Goal: Information Seeking & Learning: Learn about a topic

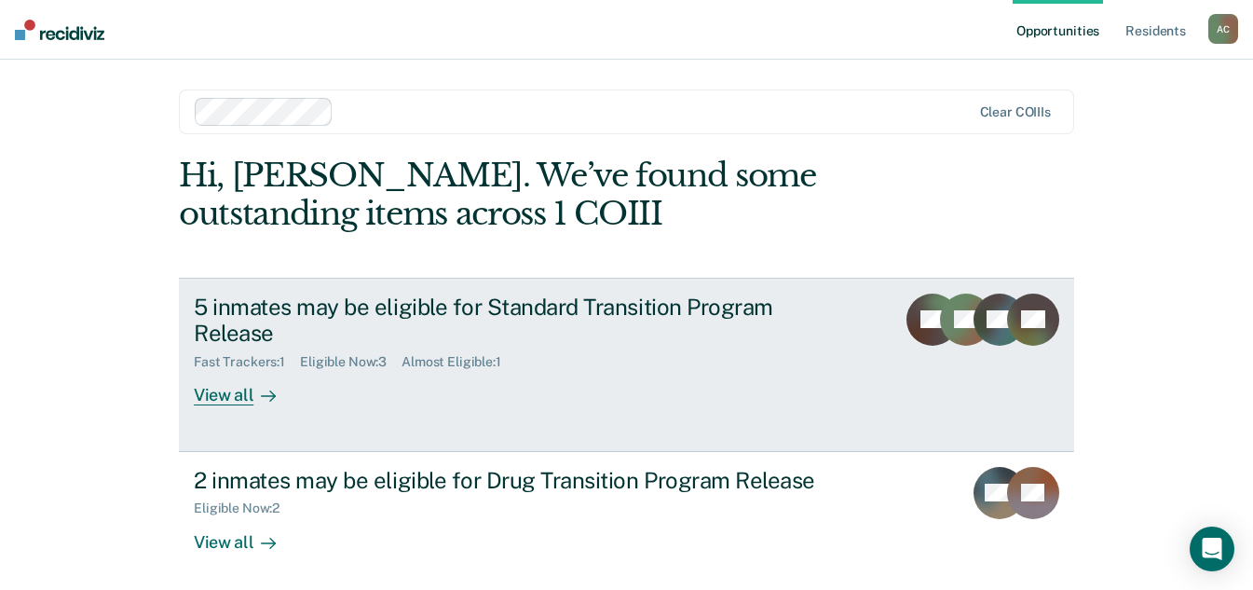
click at [215, 398] on div "View all" at bounding box center [246, 388] width 104 height 36
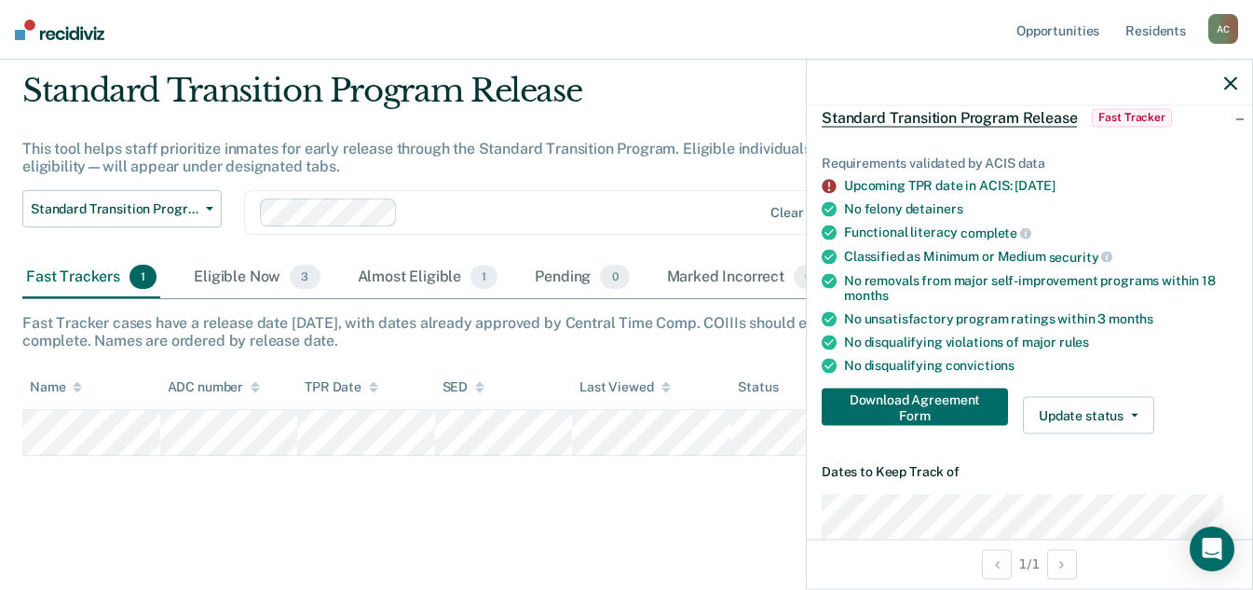
scroll to position [93, 0]
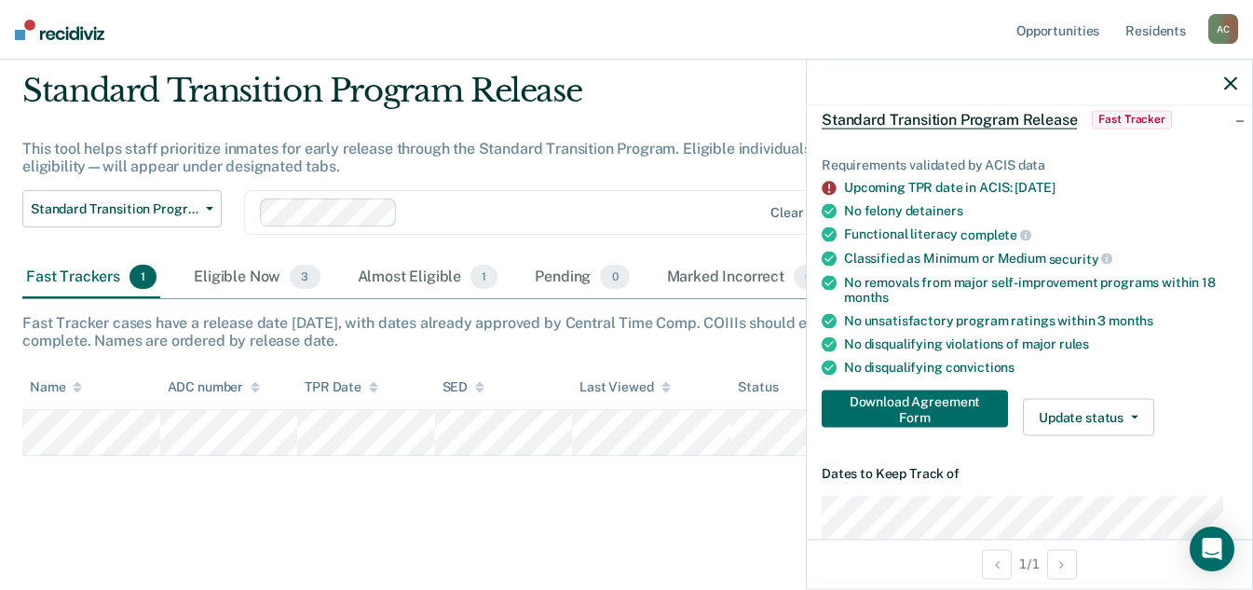
click at [1235, 81] on icon "button" at bounding box center [1230, 82] width 13 height 13
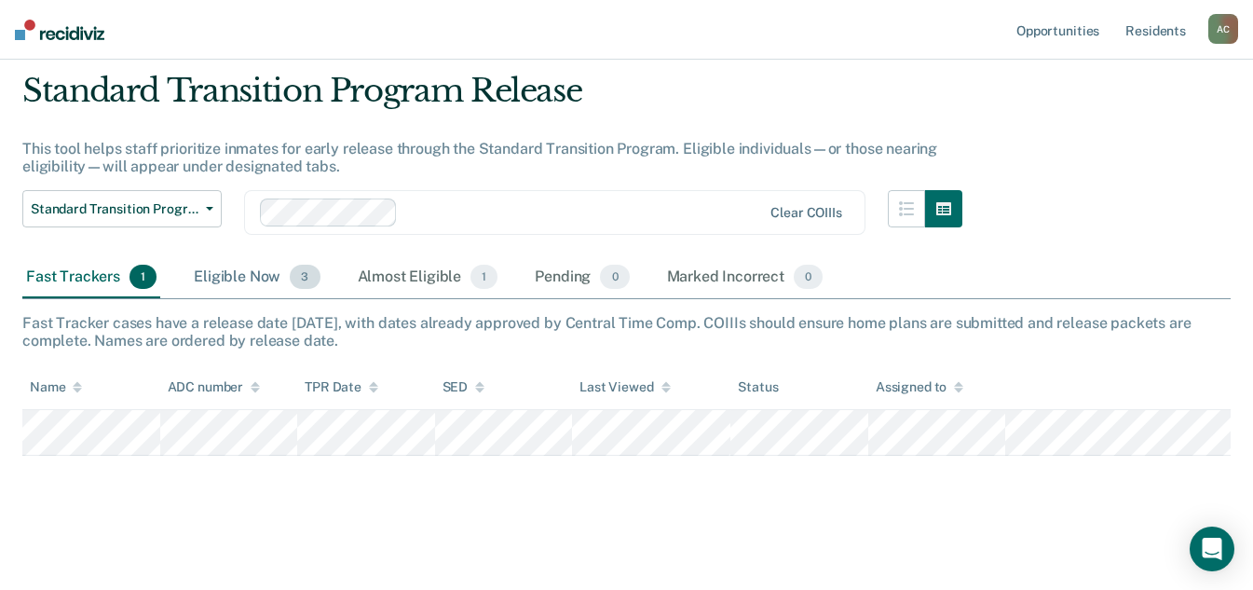
click at [247, 278] on div "Eligible Now 3" at bounding box center [256, 277] width 133 height 41
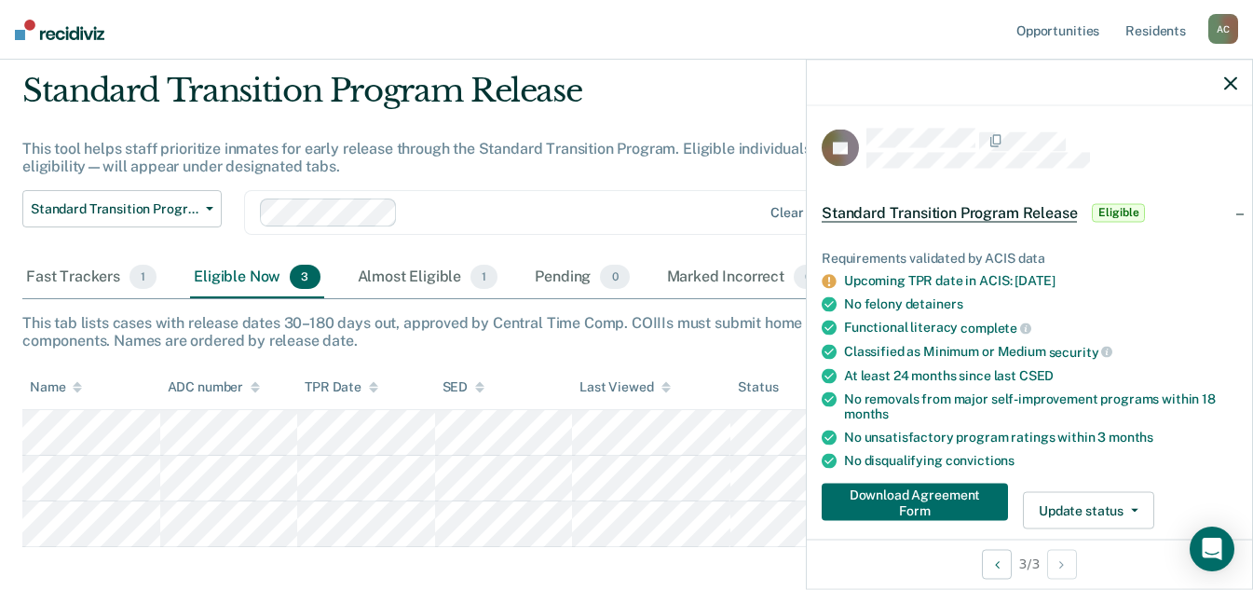
click at [1228, 85] on icon "button" at bounding box center [1230, 82] width 13 height 13
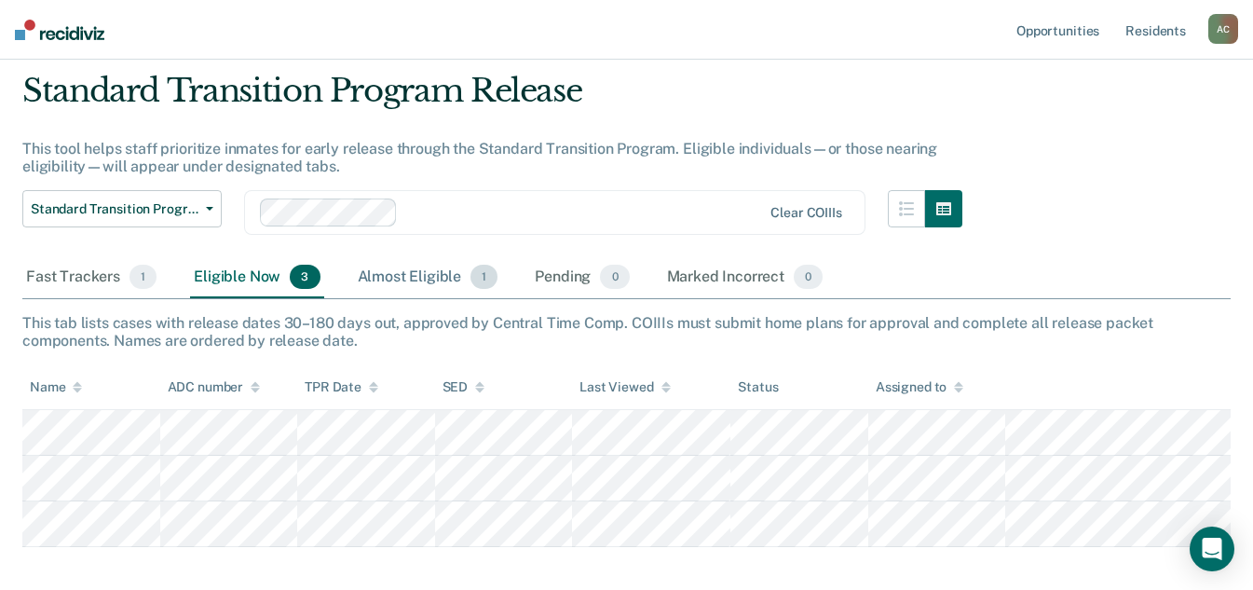
click at [389, 273] on div "Almost Eligible 1" at bounding box center [428, 277] width 148 height 41
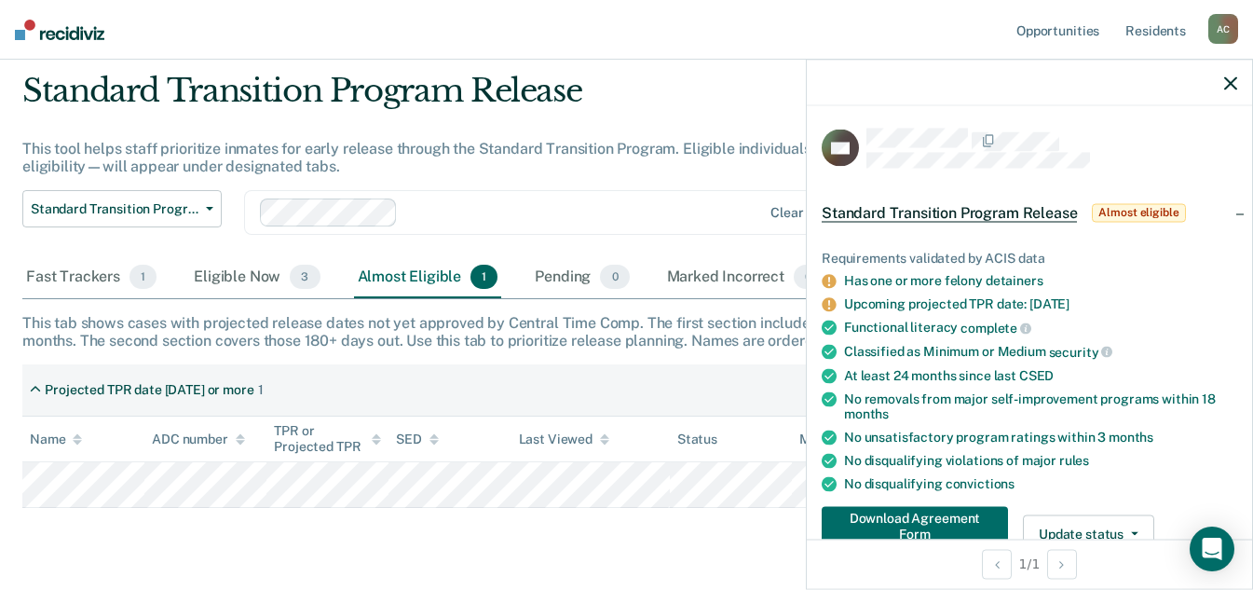
click at [1228, 83] on icon "button" at bounding box center [1230, 82] width 13 height 13
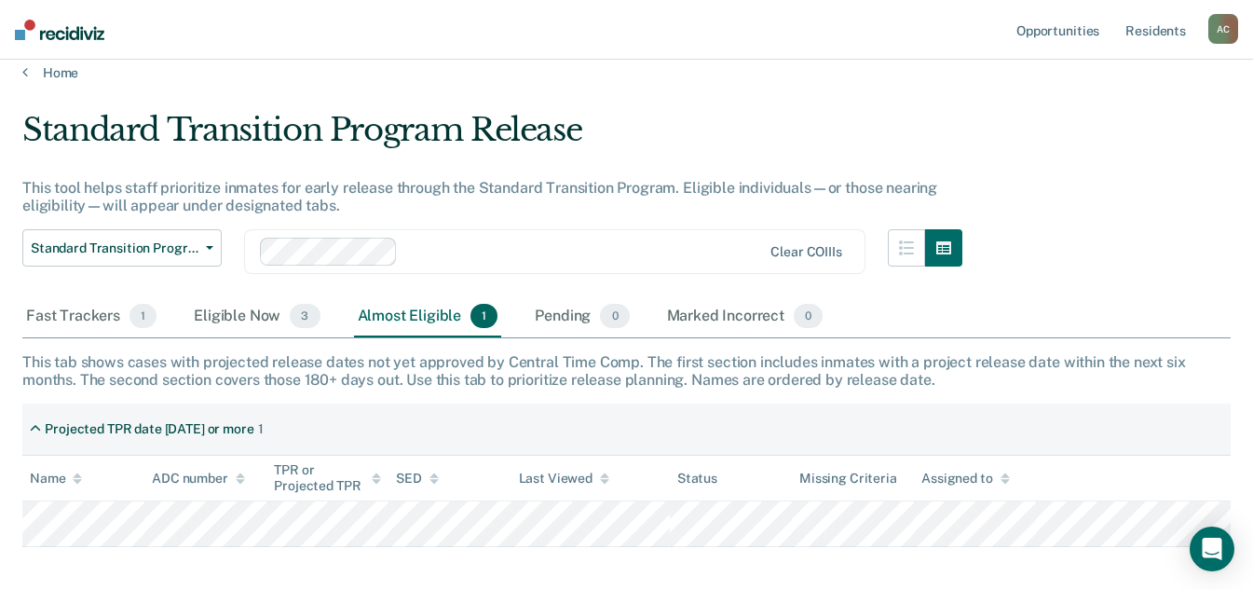
scroll to position [0, 0]
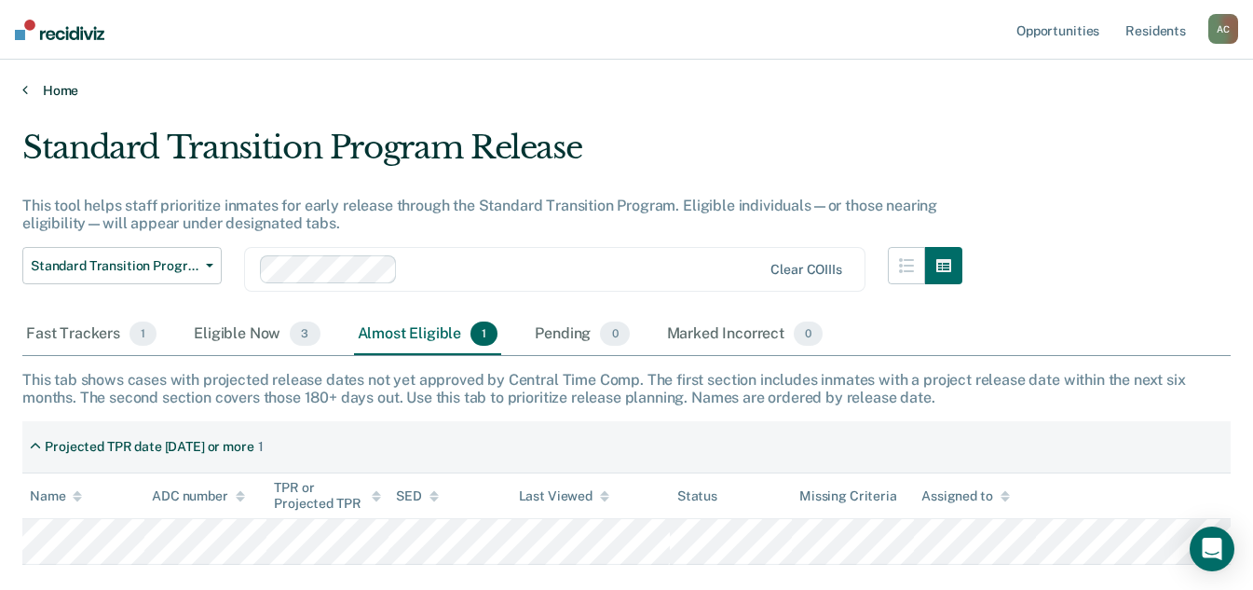
click at [58, 93] on link "Home" at bounding box center [626, 90] width 1208 height 17
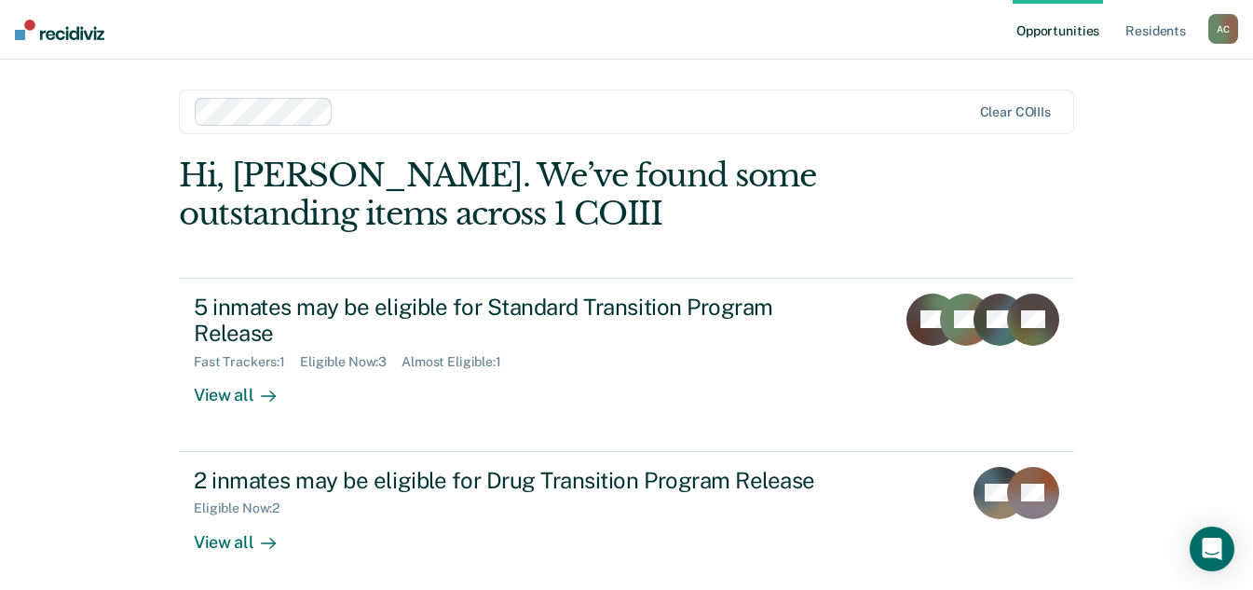
scroll to position [83, 0]
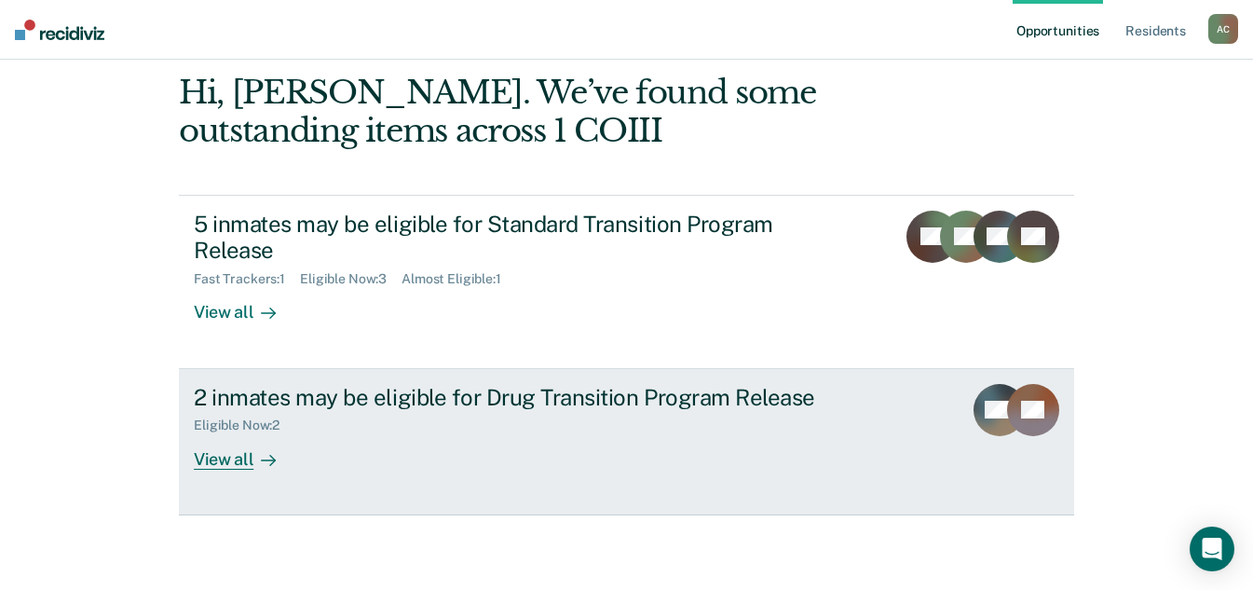
click at [208, 462] on div "View all" at bounding box center [246, 451] width 104 height 36
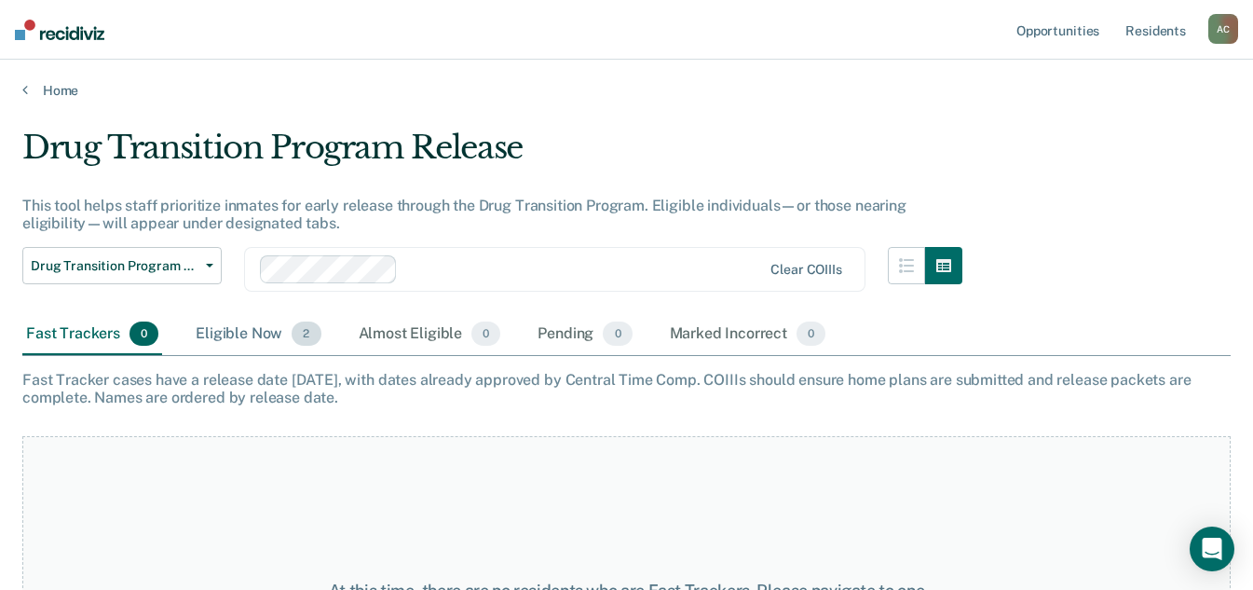
click at [240, 332] on div "Eligible Now 2" at bounding box center [258, 334] width 132 height 41
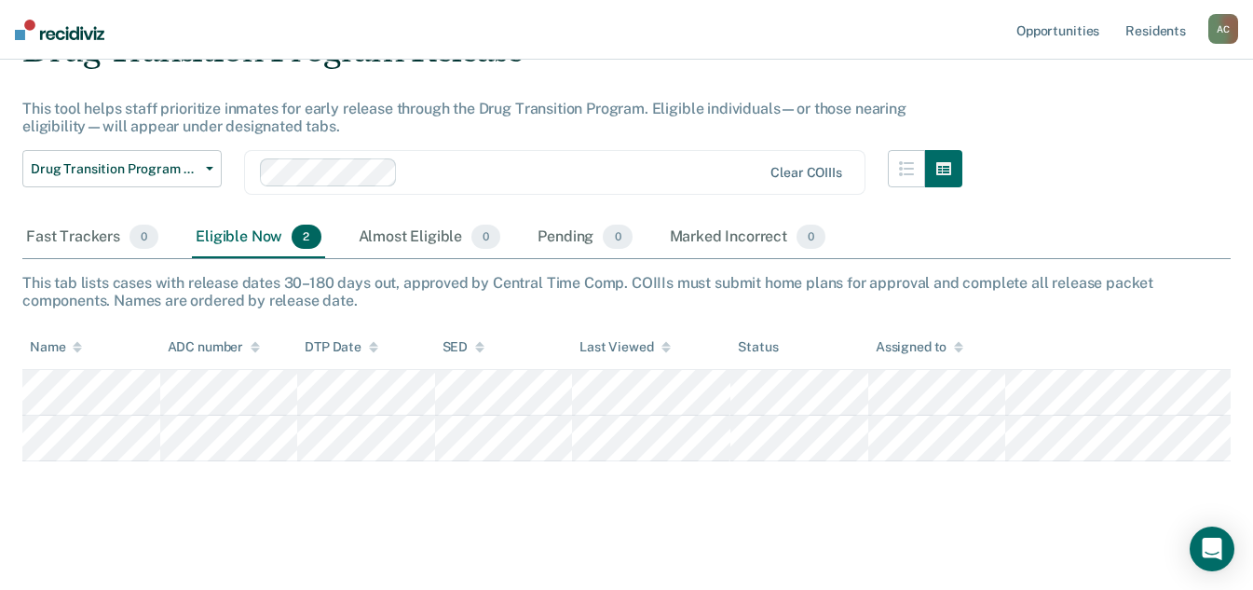
scroll to position [102, 0]
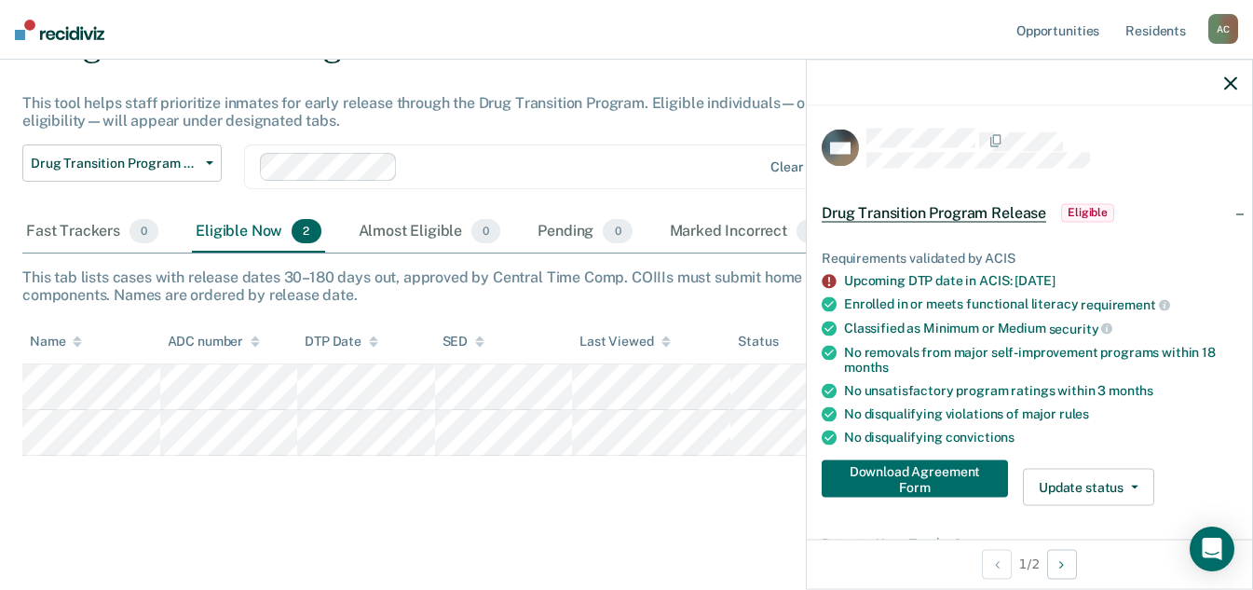
click at [1222, 87] on div at bounding box center [1029, 83] width 445 height 47
